Goal: Task Accomplishment & Management: Use online tool/utility

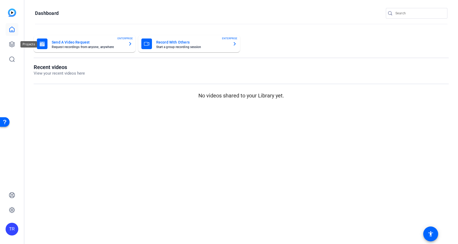
click at [20, 42] on div "Projects" at bounding box center [28, 44] width 17 height 6
click at [13, 43] on icon at bounding box center [11, 44] width 5 height 5
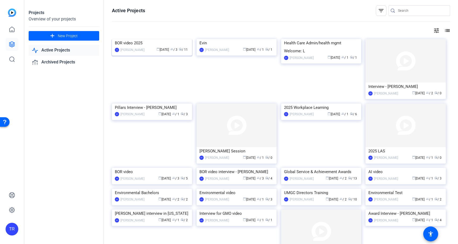
click at [139, 39] on img at bounding box center [152, 39] width 80 height 0
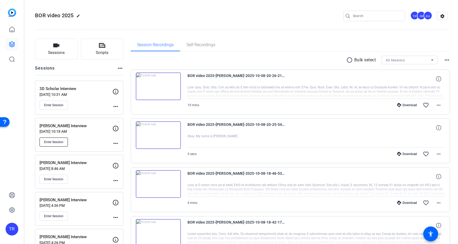
click at [64, 140] on button "Enter Session" at bounding box center [53, 141] width 28 height 9
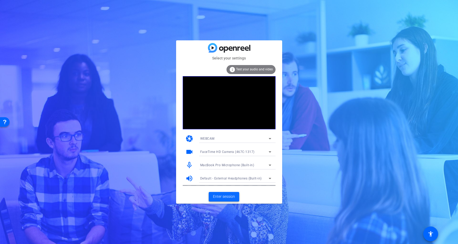
click at [227, 197] on span "Enter session" at bounding box center [224, 196] width 22 height 6
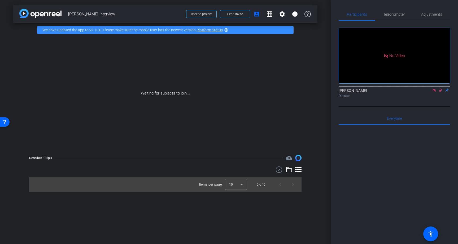
click at [433, 91] on icon at bounding box center [433, 90] width 3 height 3
click at [428, 92] on icon at bounding box center [427, 90] width 4 height 4
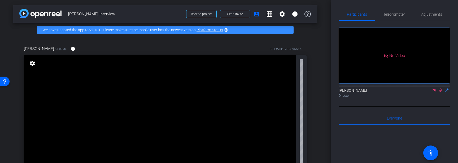
click at [434, 91] on icon at bounding box center [433, 90] width 3 height 3
click at [434, 92] on mat-icon at bounding box center [434, 90] width 6 height 5
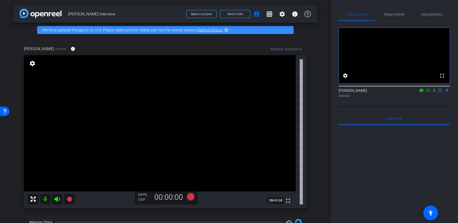
click at [31, 63] on mat-icon "settings" at bounding box center [32, 63] width 7 height 6
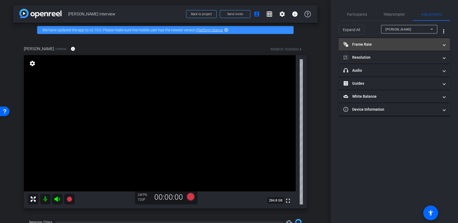
click at [409, 47] on mat-expansion-panel-header "Frame Rate Frame Rate" at bounding box center [393, 44] width 111 height 13
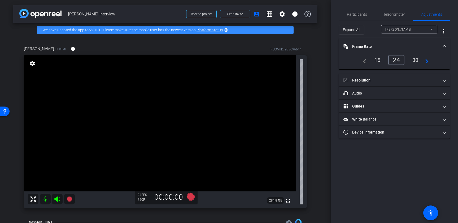
click at [413, 60] on div "30" at bounding box center [415, 59] width 14 height 9
click at [356, 13] on span "Participants" at bounding box center [357, 14] width 20 height 4
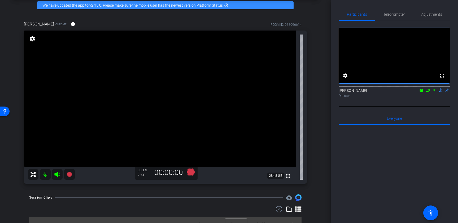
scroll to position [33, 0]
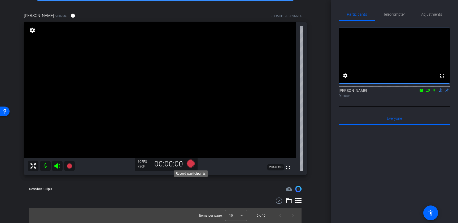
click at [191, 165] on icon at bounding box center [190, 163] width 8 height 8
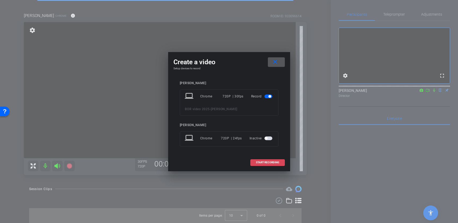
click at [279, 161] on span at bounding box center [267, 162] width 34 height 13
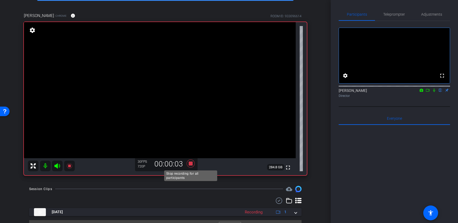
click at [190, 163] on icon at bounding box center [190, 163] width 8 height 8
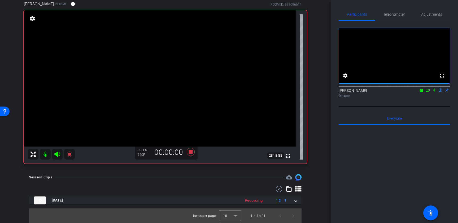
scroll to position [45, 0]
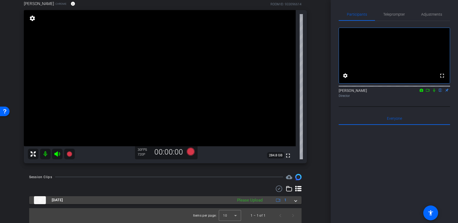
click at [297, 200] on span at bounding box center [295, 200] width 2 height 6
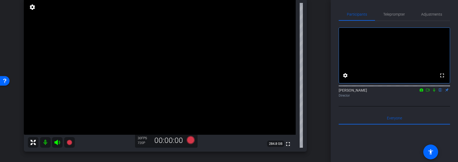
scroll to position [57, 0]
click at [192, 137] on icon at bounding box center [190, 139] width 8 height 8
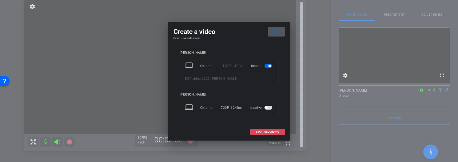
click at [275, 133] on span "START RECORDING" at bounding box center [267, 132] width 23 height 3
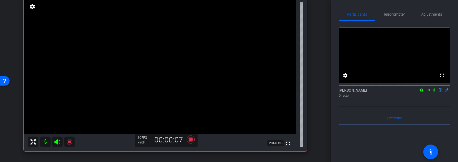
click at [433, 92] on icon at bounding box center [434, 90] width 4 height 4
click at [435, 92] on icon at bounding box center [434, 90] width 4 height 4
click at [434, 92] on icon at bounding box center [434, 90] width 4 height 4
click at [434, 92] on icon at bounding box center [434, 90] width 3 height 3
click at [433, 92] on icon at bounding box center [434, 90] width 4 height 4
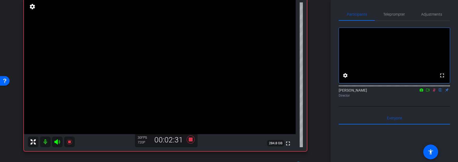
click at [433, 92] on icon at bounding box center [434, 90] width 4 height 4
click at [434, 92] on icon at bounding box center [434, 90] width 2 height 3
click at [431, 98] on div "Tanya Roche flip Director" at bounding box center [393, 93] width 111 height 10
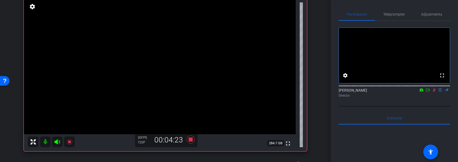
click at [433, 92] on icon at bounding box center [434, 90] width 4 height 4
click at [435, 92] on icon at bounding box center [434, 90] width 4 height 4
click at [432, 92] on icon at bounding box center [434, 90] width 4 height 4
click at [434, 92] on icon at bounding box center [434, 90] width 4 height 4
click at [435, 92] on icon at bounding box center [434, 90] width 3 height 3
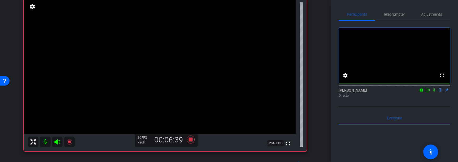
click at [433, 92] on icon at bounding box center [434, 90] width 4 height 4
click at [434, 92] on icon at bounding box center [434, 90] width 3 height 3
click at [435, 92] on icon at bounding box center [434, 90] width 4 height 4
click at [433, 92] on icon at bounding box center [434, 90] width 3 height 3
click at [434, 92] on icon at bounding box center [434, 90] width 2 height 3
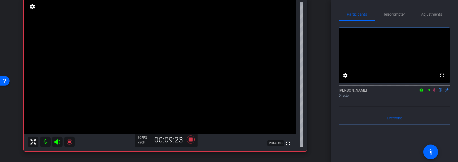
click at [433, 92] on icon at bounding box center [434, 90] width 4 height 4
click at [436, 92] on mat-icon at bounding box center [434, 90] width 6 height 5
click at [435, 92] on icon at bounding box center [434, 90] width 4 height 4
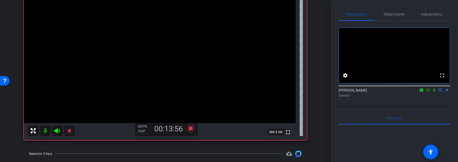
scroll to position [61, 0]
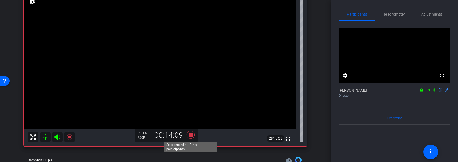
click at [191, 136] on icon at bounding box center [190, 135] width 8 height 8
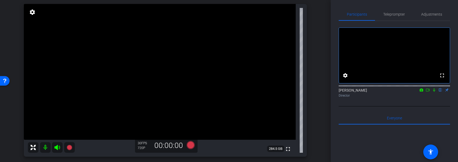
scroll to position [50, 0]
click at [192, 147] on icon at bounding box center [190, 146] width 8 height 8
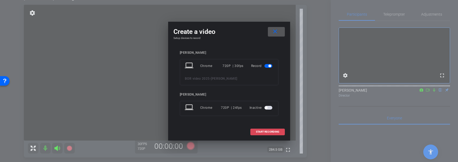
click at [268, 135] on span at bounding box center [267, 132] width 34 height 13
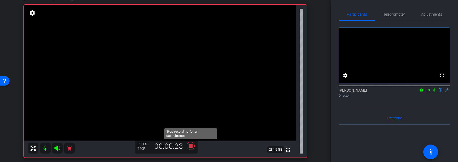
click at [193, 147] on icon at bounding box center [190, 146] width 13 height 10
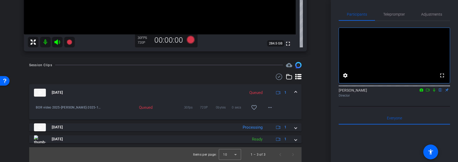
scroll to position [153, 0]
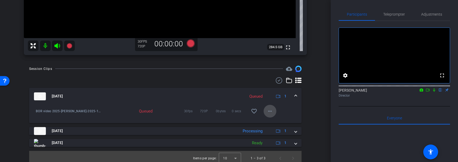
click at [266, 110] on span at bounding box center [269, 111] width 13 height 13
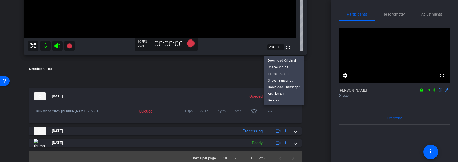
click at [314, 112] on div at bounding box center [229, 81] width 458 height 162
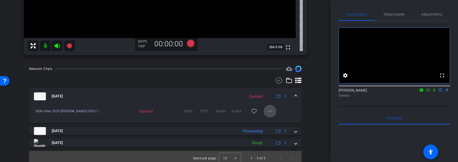
click at [267, 112] on mat-icon "more_horiz" at bounding box center [270, 111] width 6 height 6
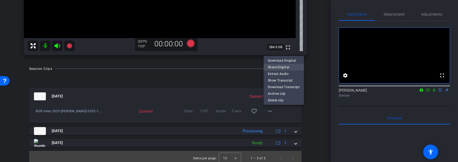
click at [285, 67] on span "Share Original" at bounding box center [284, 67] width 32 height 6
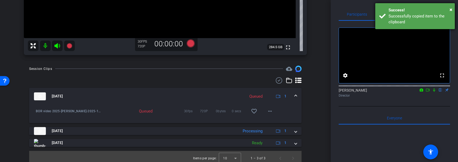
click at [449, 10] on div "Success!" at bounding box center [419, 10] width 62 height 6
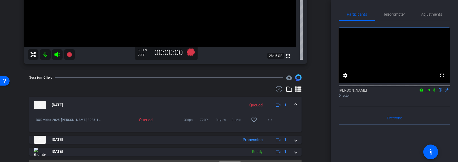
scroll to position [144, 0]
click at [270, 117] on mat-icon "more_horiz" at bounding box center [270, 120] width 6 height 6
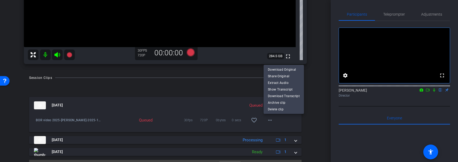
click at [317, 97] on div at bounding box center [229, 81] width 458 height 162
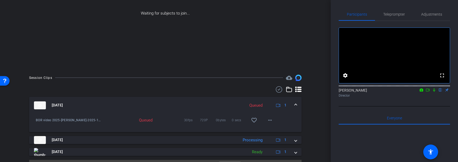
scroll to position [92, 0]
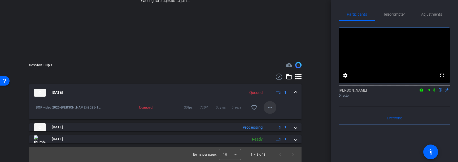
click at [272, 105] on mat-icon "more_horiz" at bounding box center [270, 107] width 6 height 6
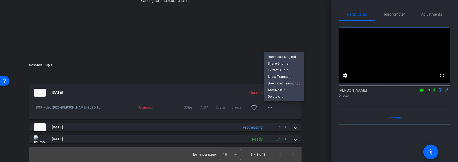
click at [311, 117] on div at bounding box center [229, 81] width 458 height 162
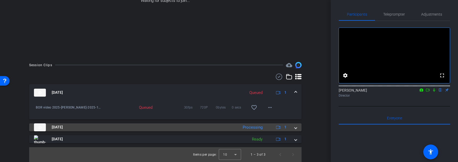
click at [262, 128] on div "Processing" at bounding box center [252, 128] width 25 height 6
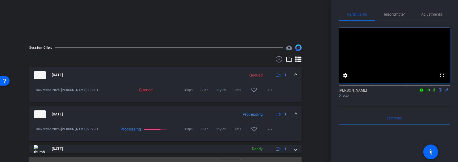
scroll to position [120, 0]
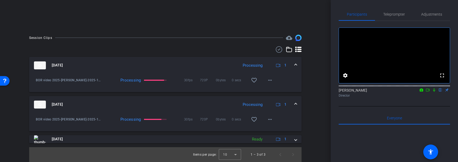
click at [433, 92] on mat-icon at bounding box center [434, 90] width 6 height 5
click at [429, 92] on icon at bounding box center [427, 90] width 4 height 4
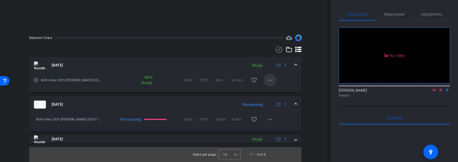
click at [270, 80] on mat-icon "more_horiz" at bounding box center [270, 80] width 6 height 6
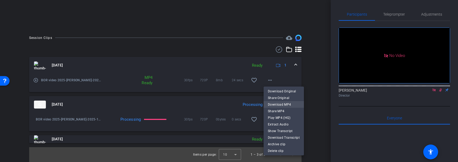
click at [283, 104] on span "Download MP4" at bounding box center [284, 105] width 32 height 6
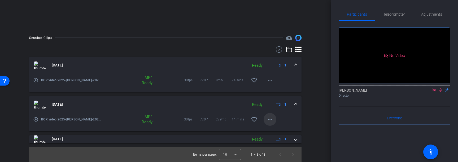
click at [271, 119] on mat-icon "more_horiz" at bounding box center [270, 119] width 6 height 6
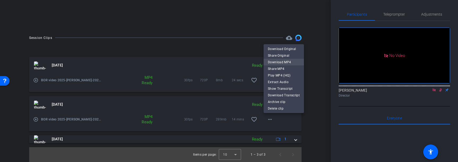
click at [285, 62] on span "Download MP4" at bounding box center [284, 62] width 32 height 6
